Goal: Task Accomplishment & Management: Manage account settings

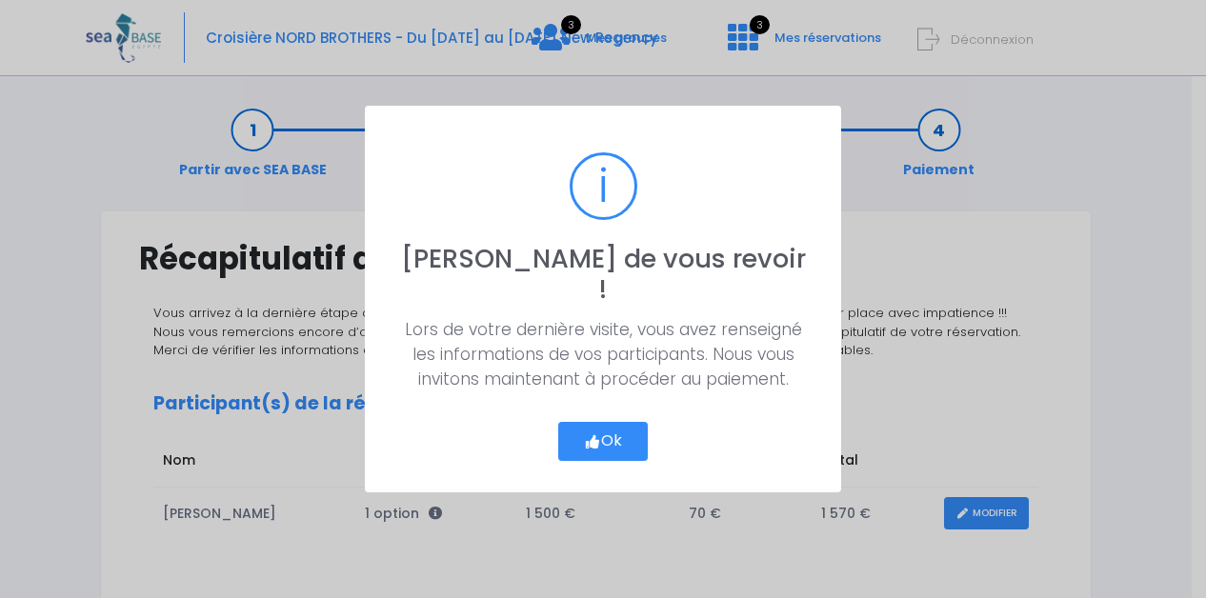
click at [606, 424] on button "Ok" at bounding box center [603, 442] width 90 height 40
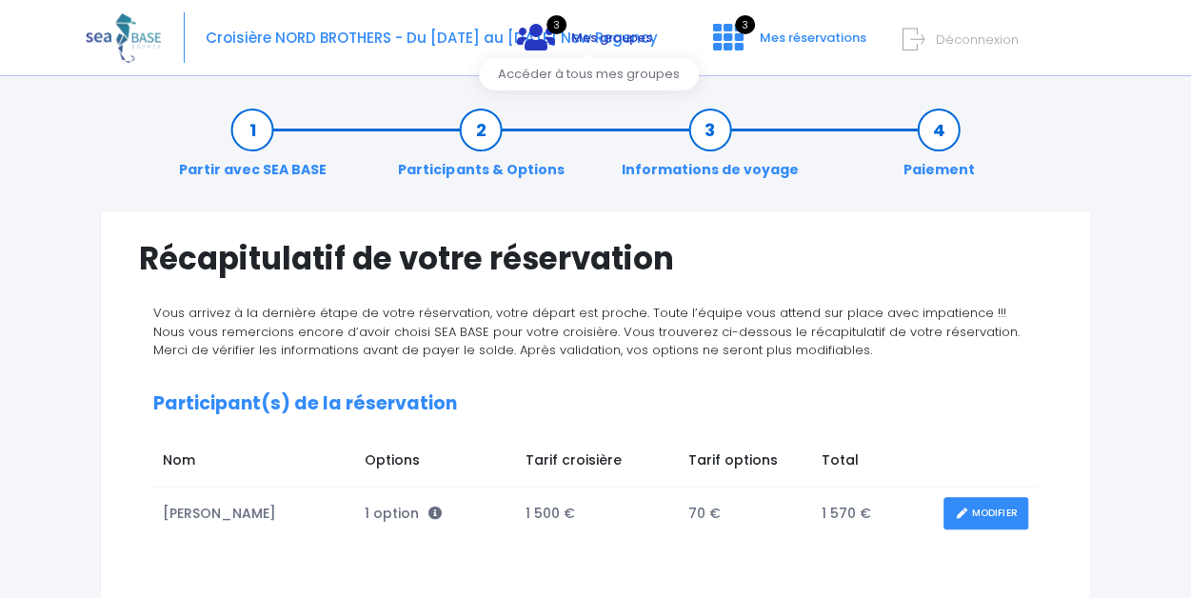
click at [563, 36] on link "3 Mes groupes" at bounding box center [585, 44] width 166 height 18
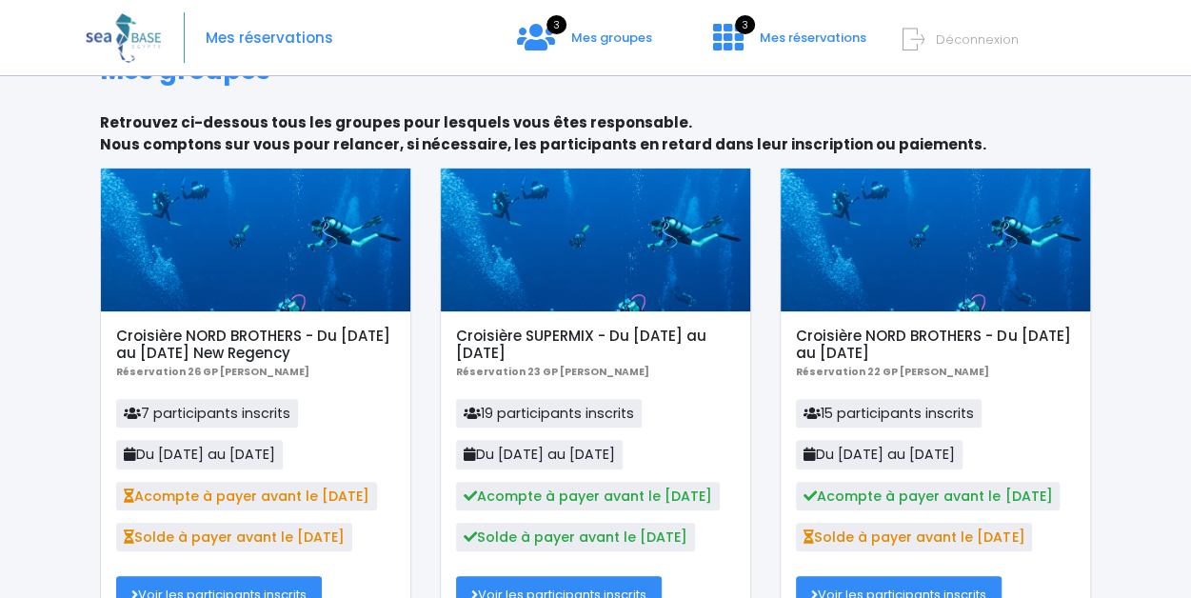
scroll to position [172, 0]
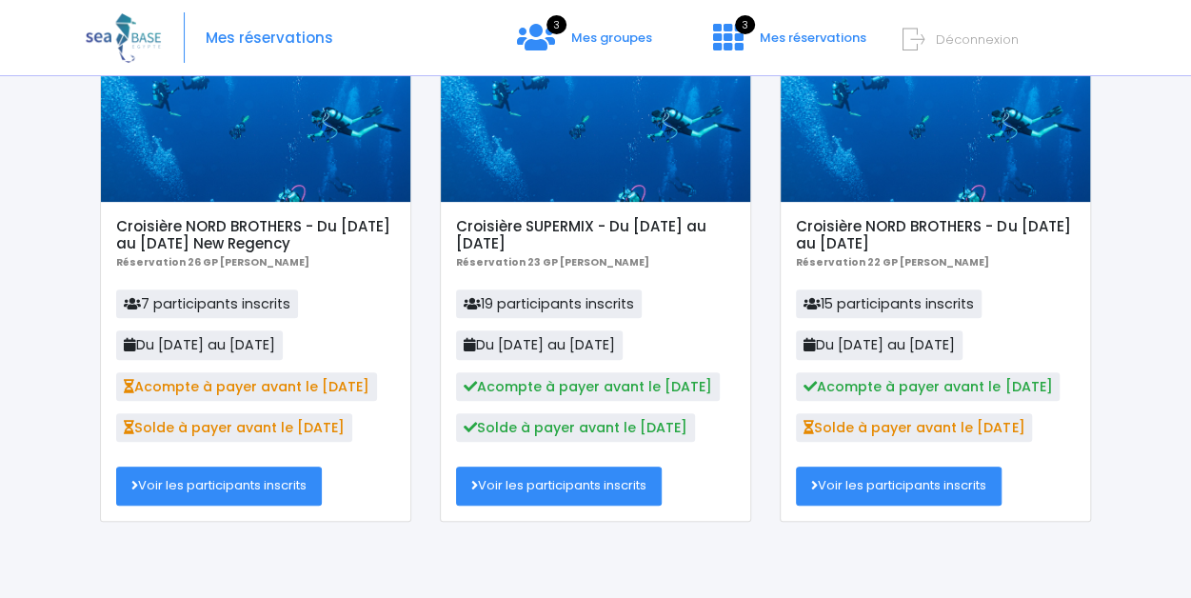
click at [241, 492] on link "Voir les participants inscrits" at bounding box center [219, 486] width 206 height 38
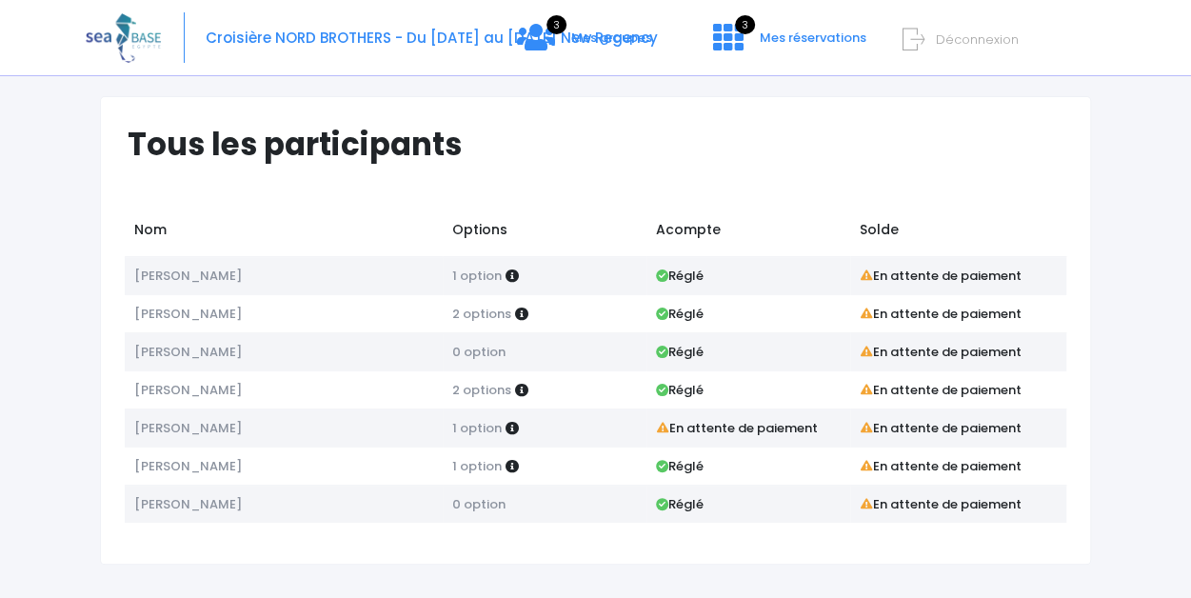
scroll to position [32, 0]
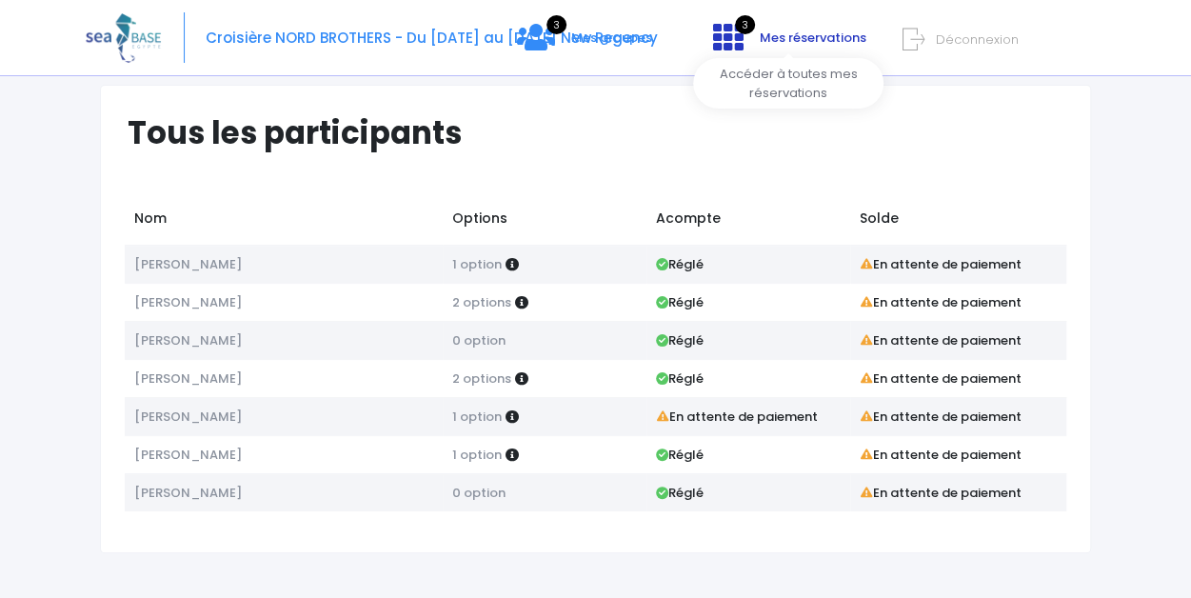
click at [802, 33] on span "Mes réservations" at bounding box center [813, 38] width 107 height 18
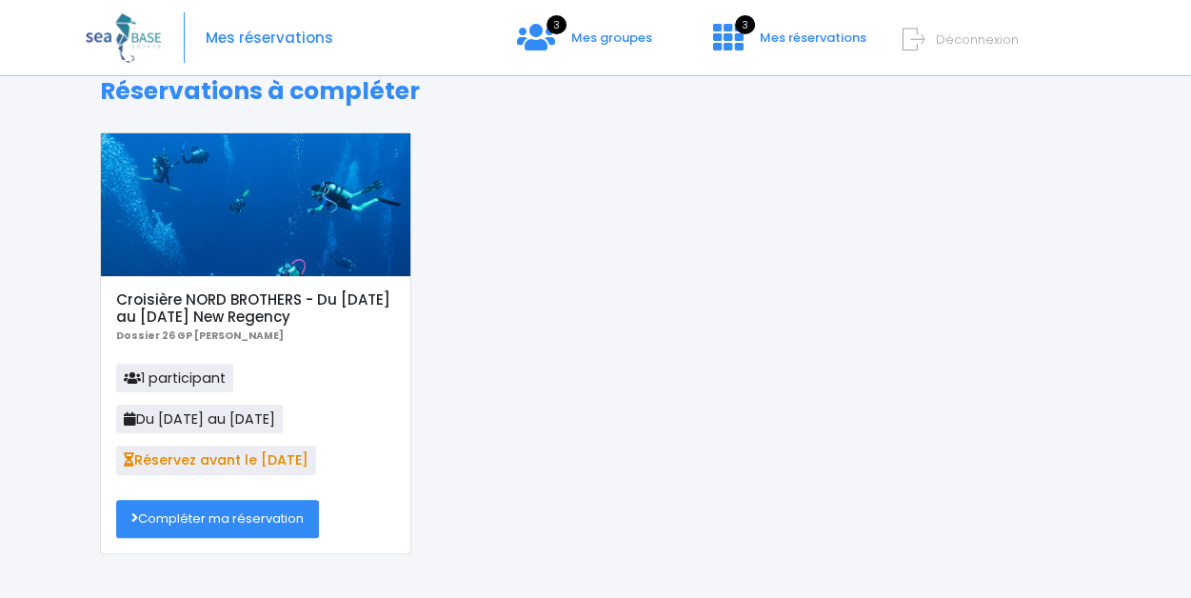
scroll to position [34, 0]
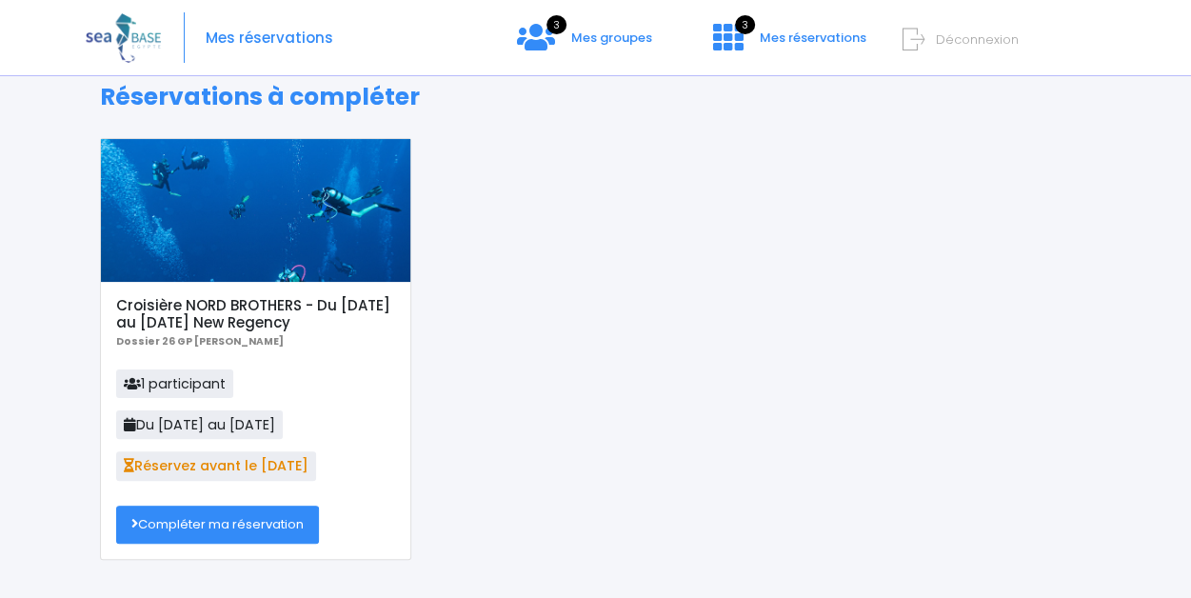
click at [223, 302] on h5 "Croisière NORD BROTHERS - Du [DATE] au [DATE] New Regency" at bounding box center [255, 314] width 278 height 34
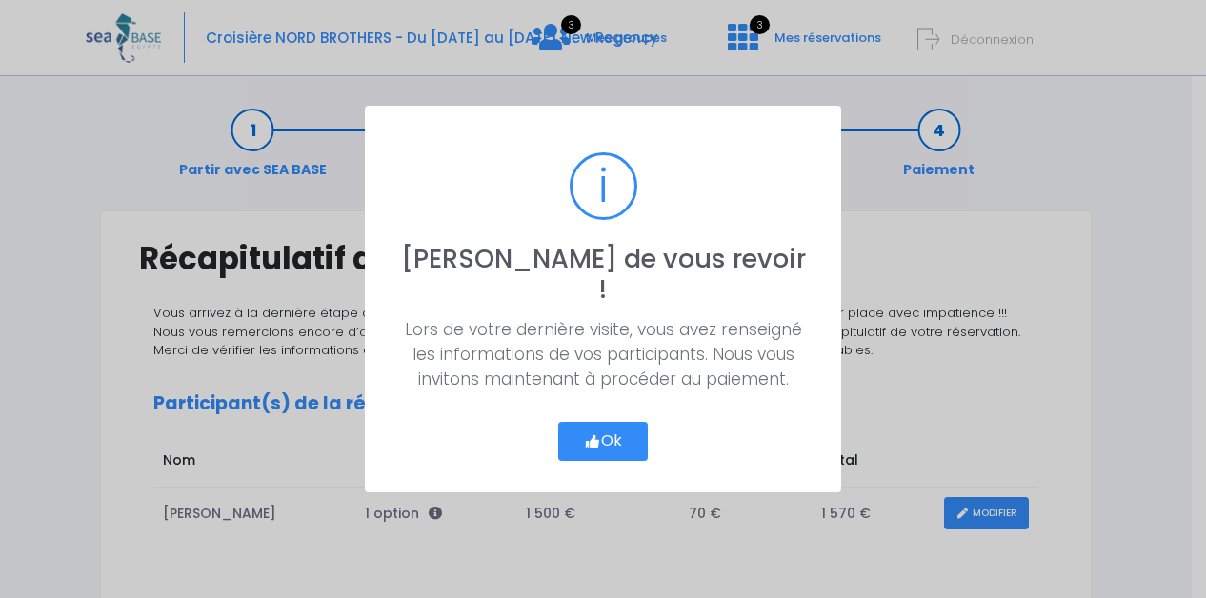
click at [589, 442] on icon "button" at bounding box center [592, 442] width 17 height 0
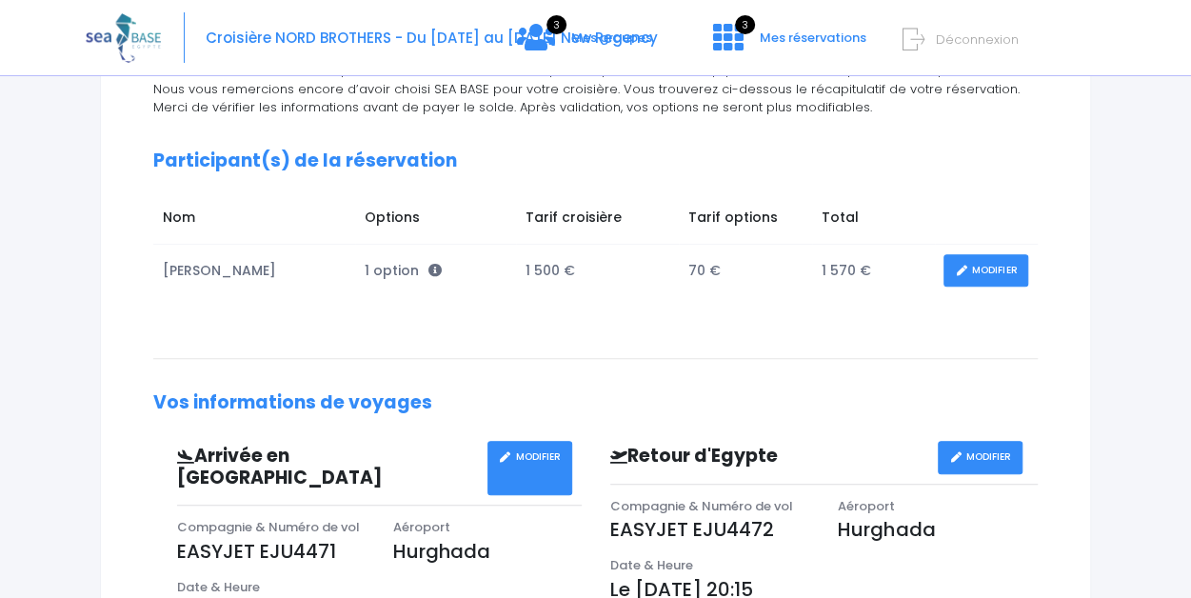
scroll to position [261, 0]
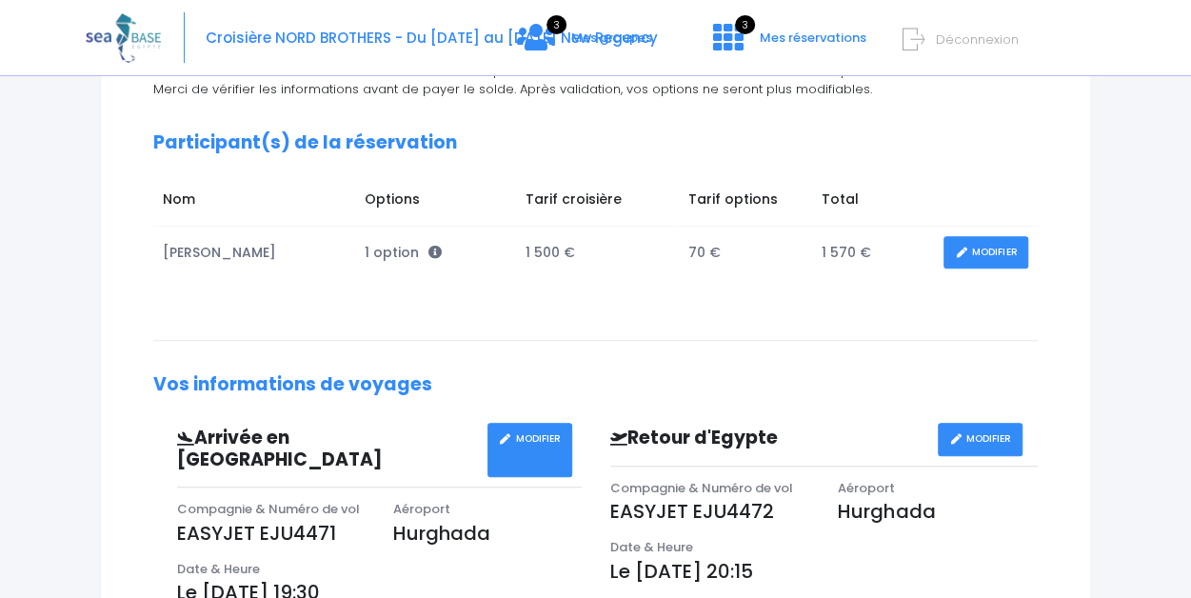
click at [983, 255] on link "MODIFIER" at bounding box center [986, 252] width 85 height 33
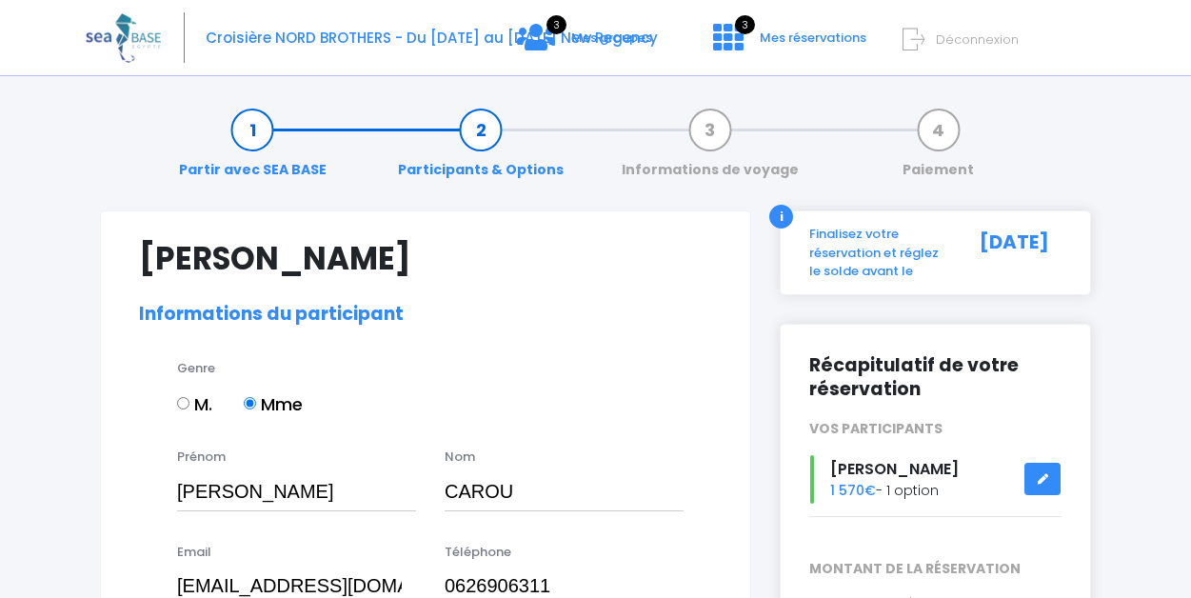
select select "N3"
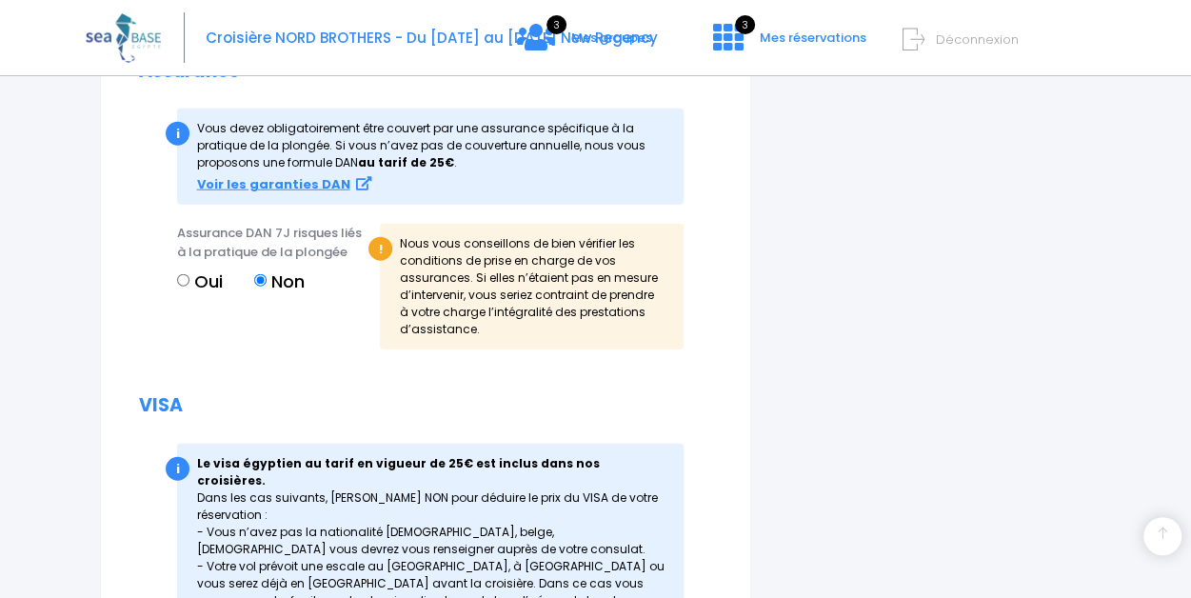
scroll to position [2568, 0]
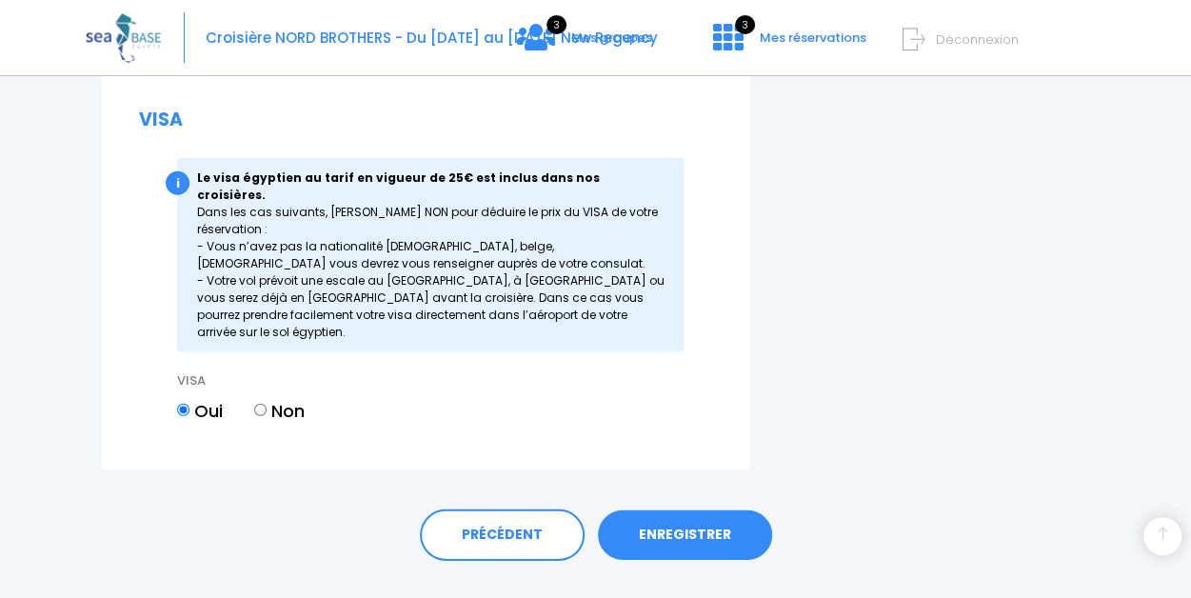
click at [697, 510] on link "ENREGISTRER" at bounding box center [685, 535] width 174 height 50
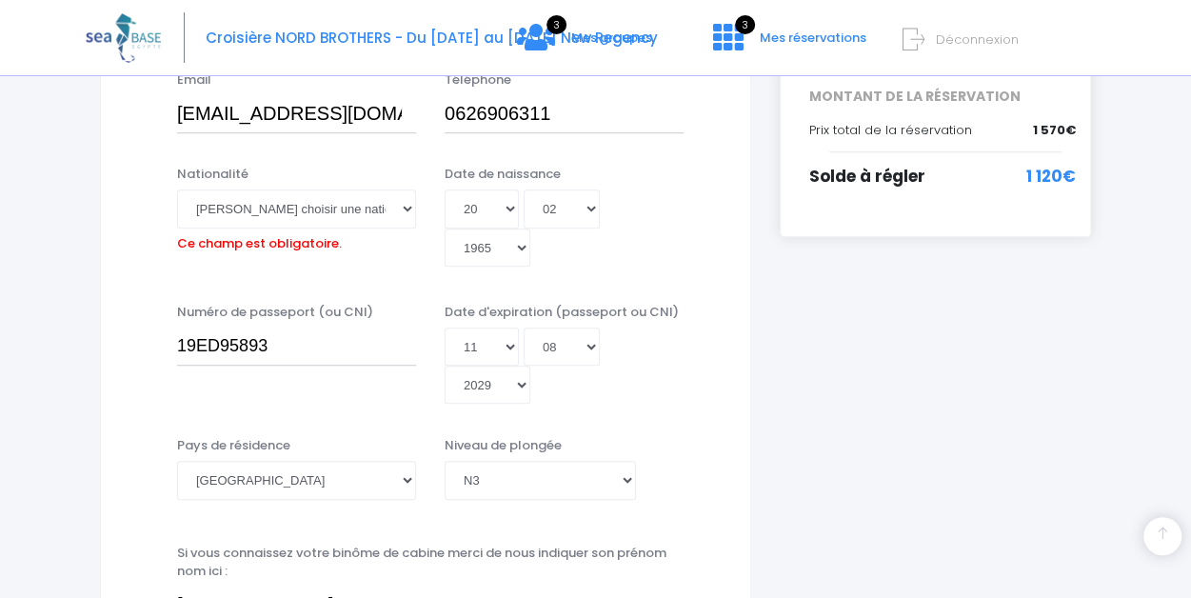
scroll to position [476, 0]
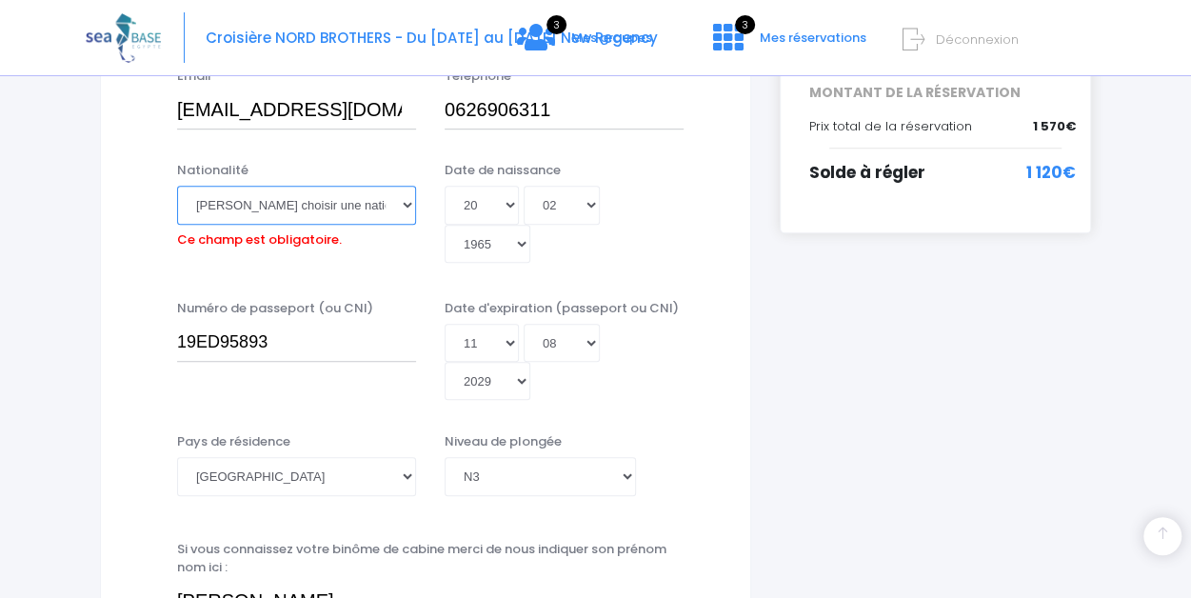
click at [402, 204] on select "Veuillez choisir une nationalité Afghane Albanaise Algerienne Allemande America…" at bounding box center [296, 205] width 239 height 38
select select "Française"
click at [177, 186] on select "Veuillez choisir une nationalité Afghane Albanaise Algerienne Allemande America…" at bounding box center [296, 205] width 239 height 38
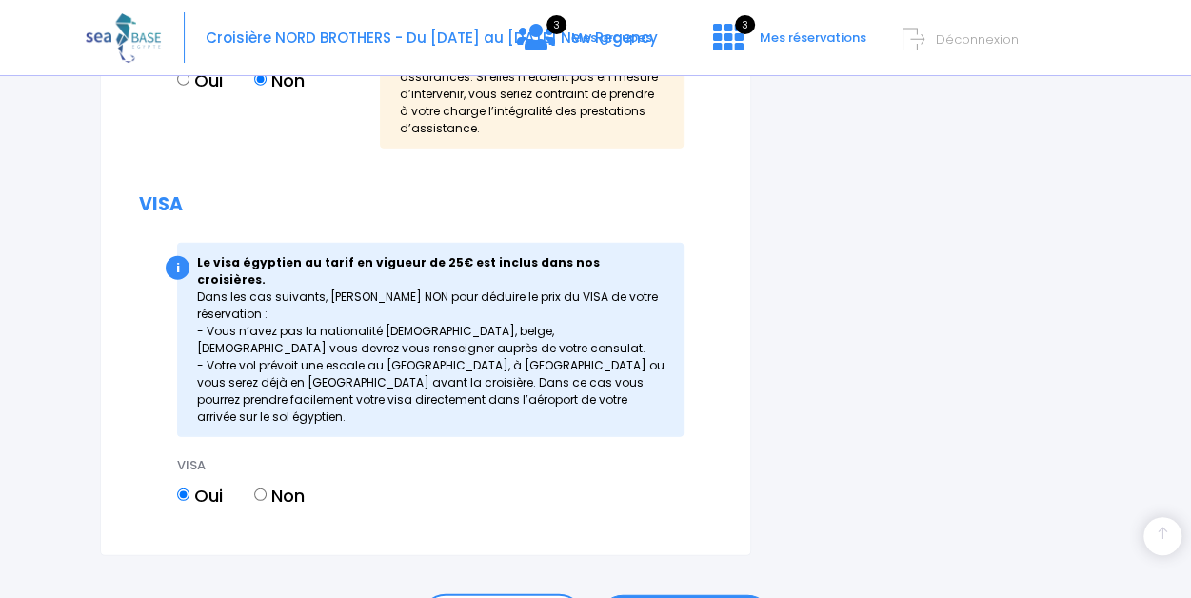
scroll to position [2568, 0]
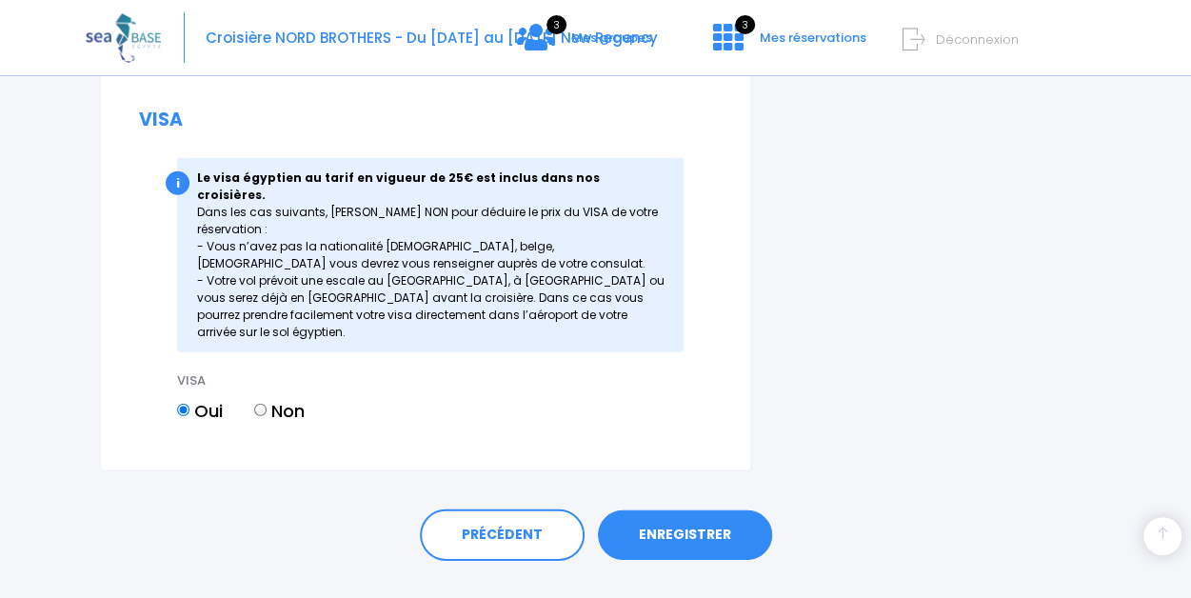
click at [702, 510] on link "ENREGISTRER" at bounding box center [685, 535] width 174 height 50
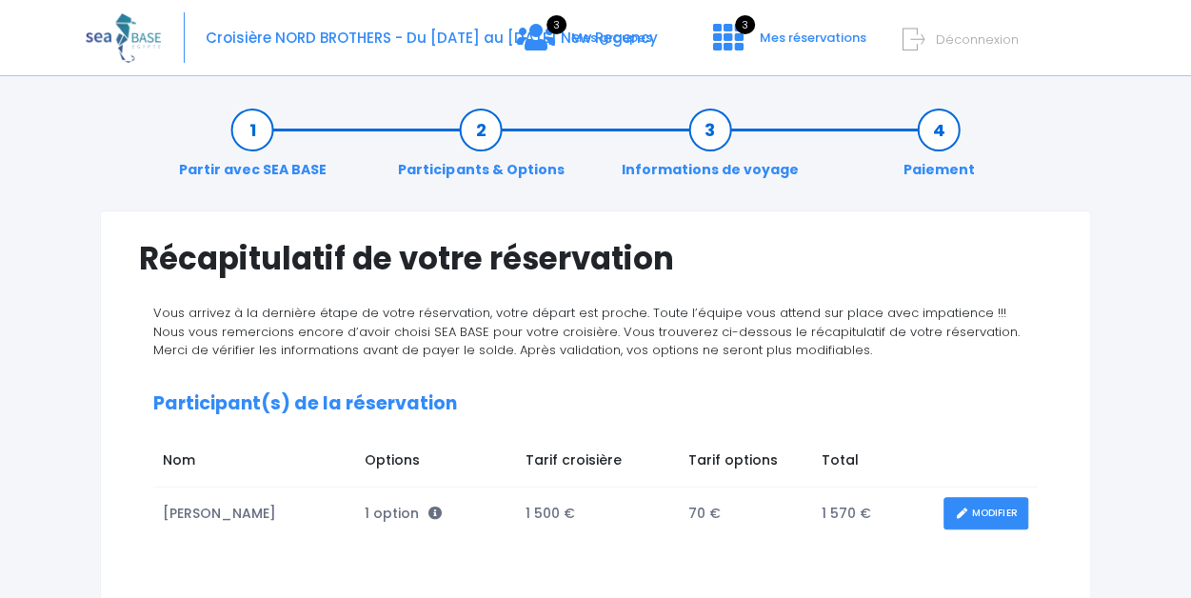
click at [920, 43] on icon at bounding box center [914, 39] width 22 height 31
